Goal: Check status: Check status

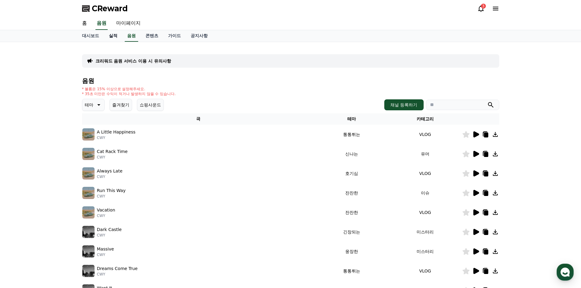
drag, startPoint x: 132, startPoint y: 35, endPoint x: 119, endPoint y: 36, distance: 13.1
click at [132, 35] on link "음원" at bounding box center [131, 36] width 13 height 12
click at [113, 36] on link "실적" at bounding box center [113, 36] width 18 height 12
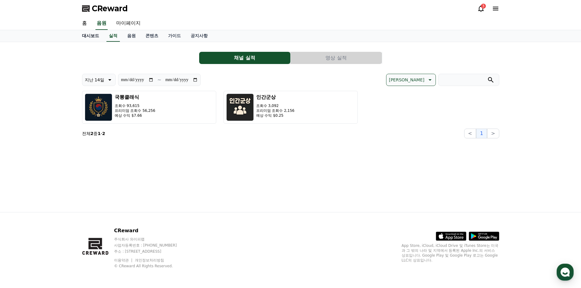
click at [94, 41] on link "대시보드" at bounding box center [90, 36] width 27 height 12
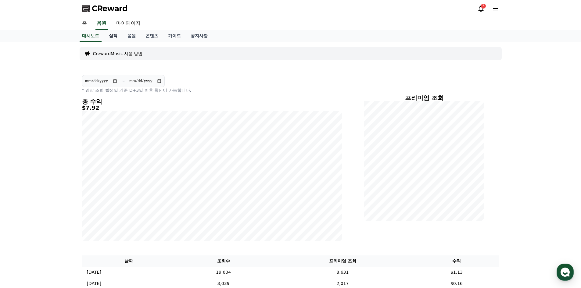
click at [114, 39] on link "실적" at bounding box center [113, 36] width 18 height 12
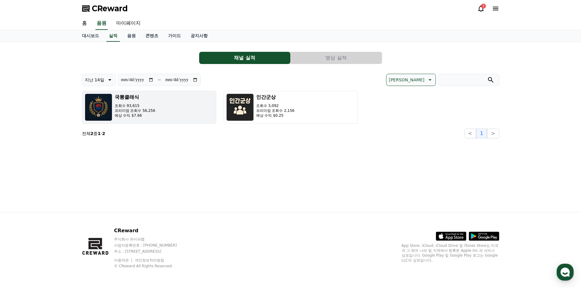
click at [158, 110] on button "국뽕클래식 조회수 93,615 프리미엄 조회수 56,256 예상 수익 $7.66" at bounding box center [149, 107] width 134 height 33
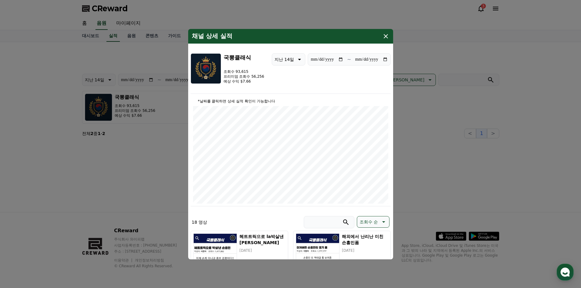
click at [386, 37] on icon "modal" at bounding box center [386, 36] width 4 height 4
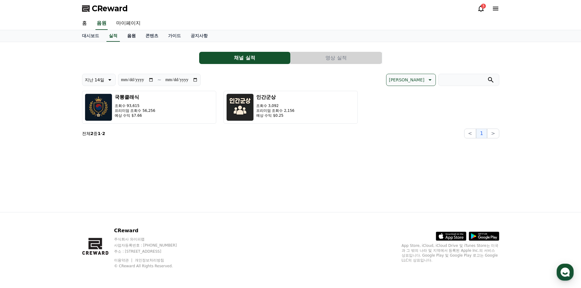
click at [129, 34] on link "음원" at bounding box center [131, 36] width 18 height 12
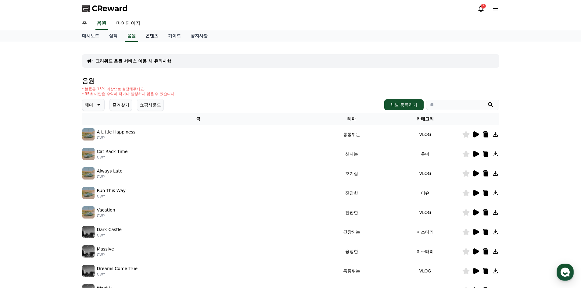
click at [154, 38] on link "콘텐츠" at bounding box center [152, 36] width 23 height 12
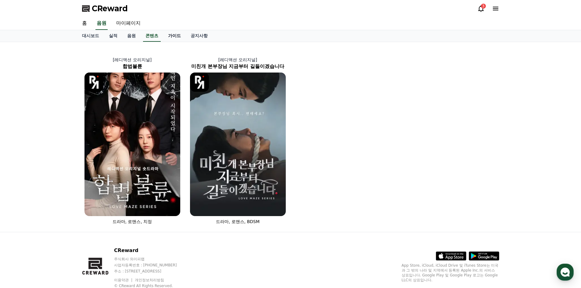
click at [182, 34] on link "가이드" at bounding box center [174, 36] width 23 height 12
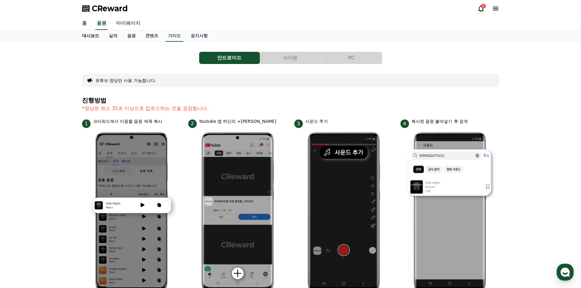
click at [91, 38] on link "대시보드" at bounding box center [90, 36] width 27 height 12
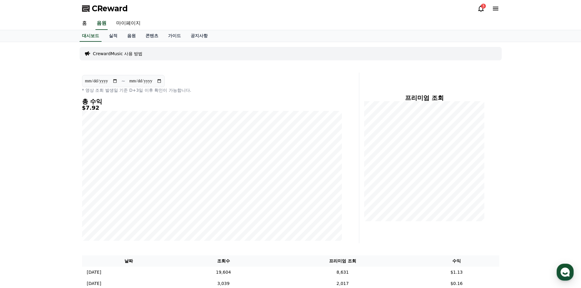
drag, startPoint x: 97, startPoint y: 109, endPoint x: 49, endPoint y: 107, distance: 47.9
click at [49, 107] on div "**********" at bounding box center [290, 219] width 581 height 354
click at [148, 106] on h5 "$7.92" at bounding box center [212, 108] width 260 height 6
drag, startPoint x: 122, startPoint y: 109, endPoint x: 130, endPoint y: 109, distance: 8.2
click at [130, 109] on div "**********" at bounding box center [290, 219] width 581 height 354
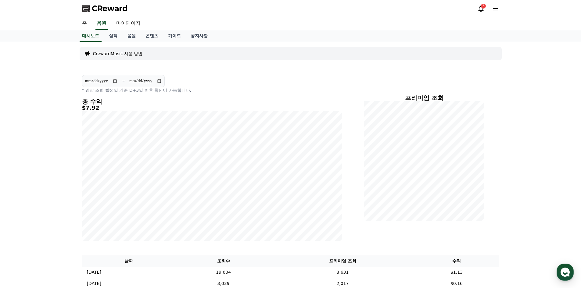
click at [131, 109] on h5 "$7.92" at bounding box center [212, 108] width 260 height 6
click at [143, 103] on h4 "총 수익" at bounding box center [212, 101] width 260 height 7
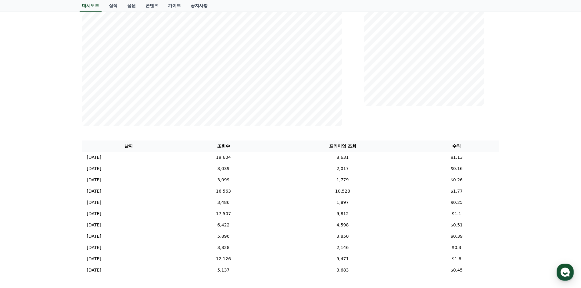
scroll to position [122, 0]
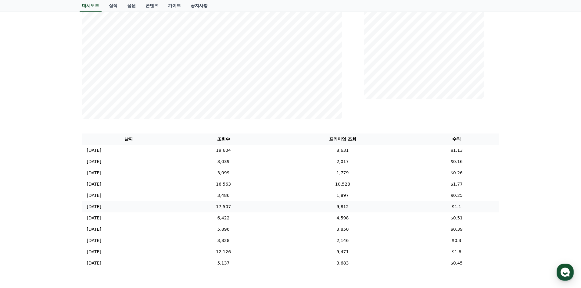
click at [355, 208] on td "9,812" at bounding box center [342, 206] width 143 height 11
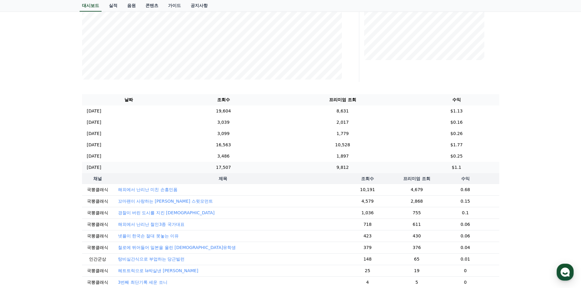
scroll to position [213, 0]
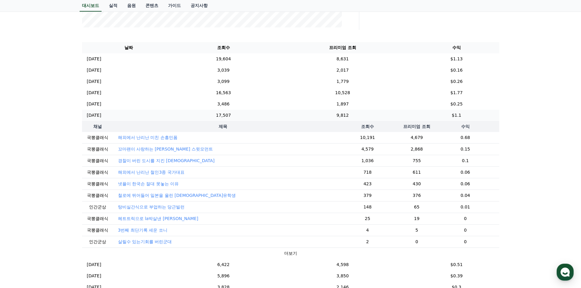
click at [244, 110] on td "17,507" at bounding box center [224, 115] width 96 height 11
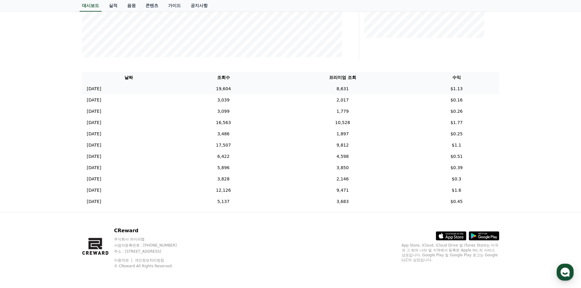
click at [249, 91] on td "19,604" at bounding box center [224, 88] width 96 height 11
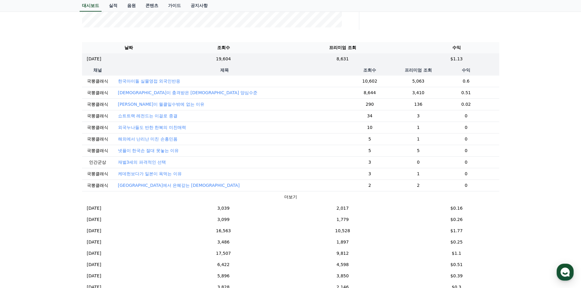
scroll to position [4, 0]
click at [371, 233] on td "10,528" at bounding box center [342, 230] width 143 height 11
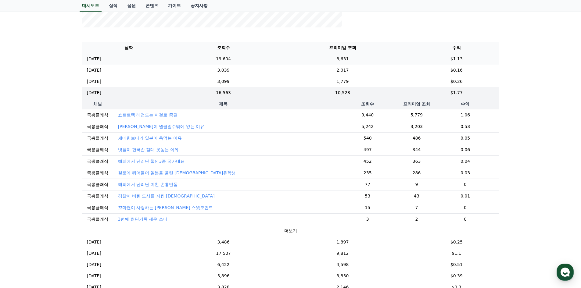
click at [239, 53] on td "19,604" at bounding box center [224, 58] width 96 height 11
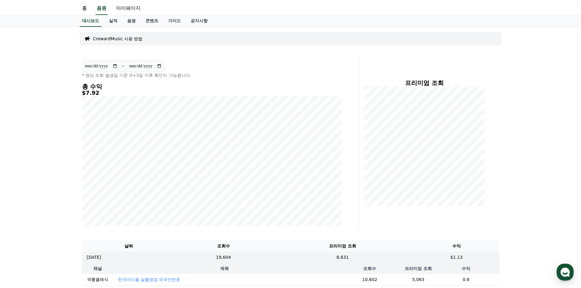
scroll to position [0, 0]
